Goal: Task Accomplishment & Management: Manage account settings

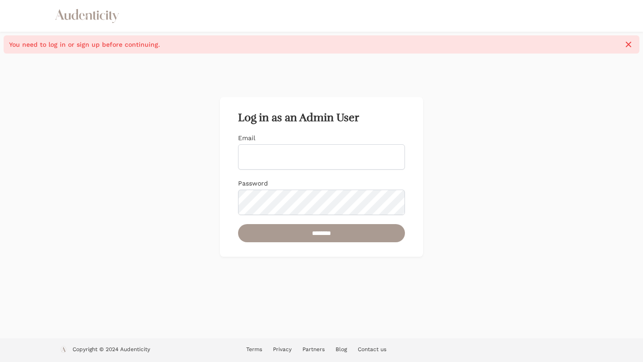
type input "*"
type input "**********"
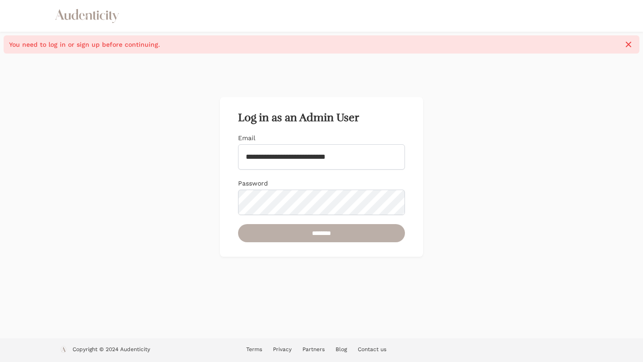
click at [319, 237] on input "********" at bounding box center [321, 233] width 167 height 18
